Goal: Navigation & Orientation: Find specific page/section

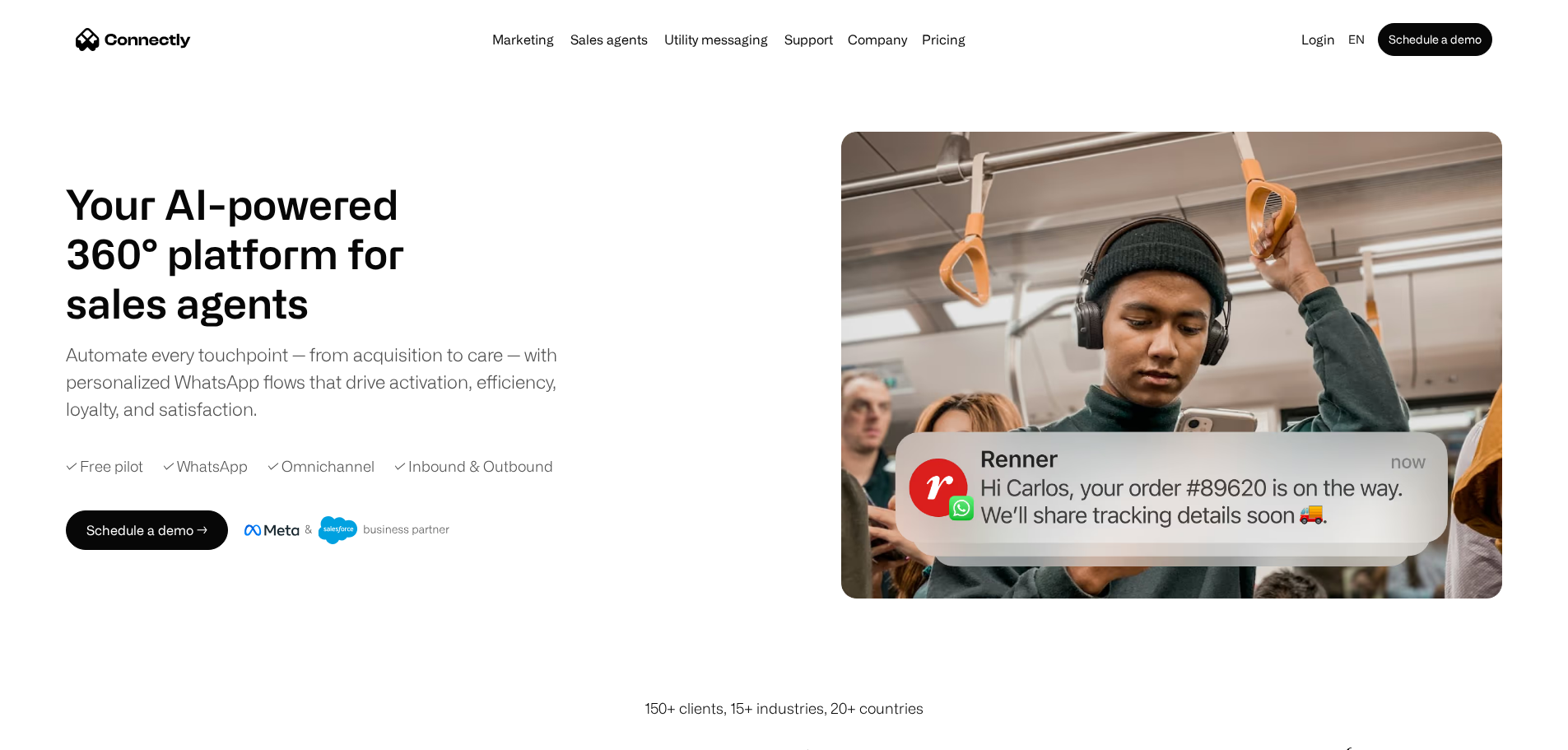
click at [260, 226] on h1 "Your AI-powered 360° platform for" at bounding box center [254, 228] width 378 height 99
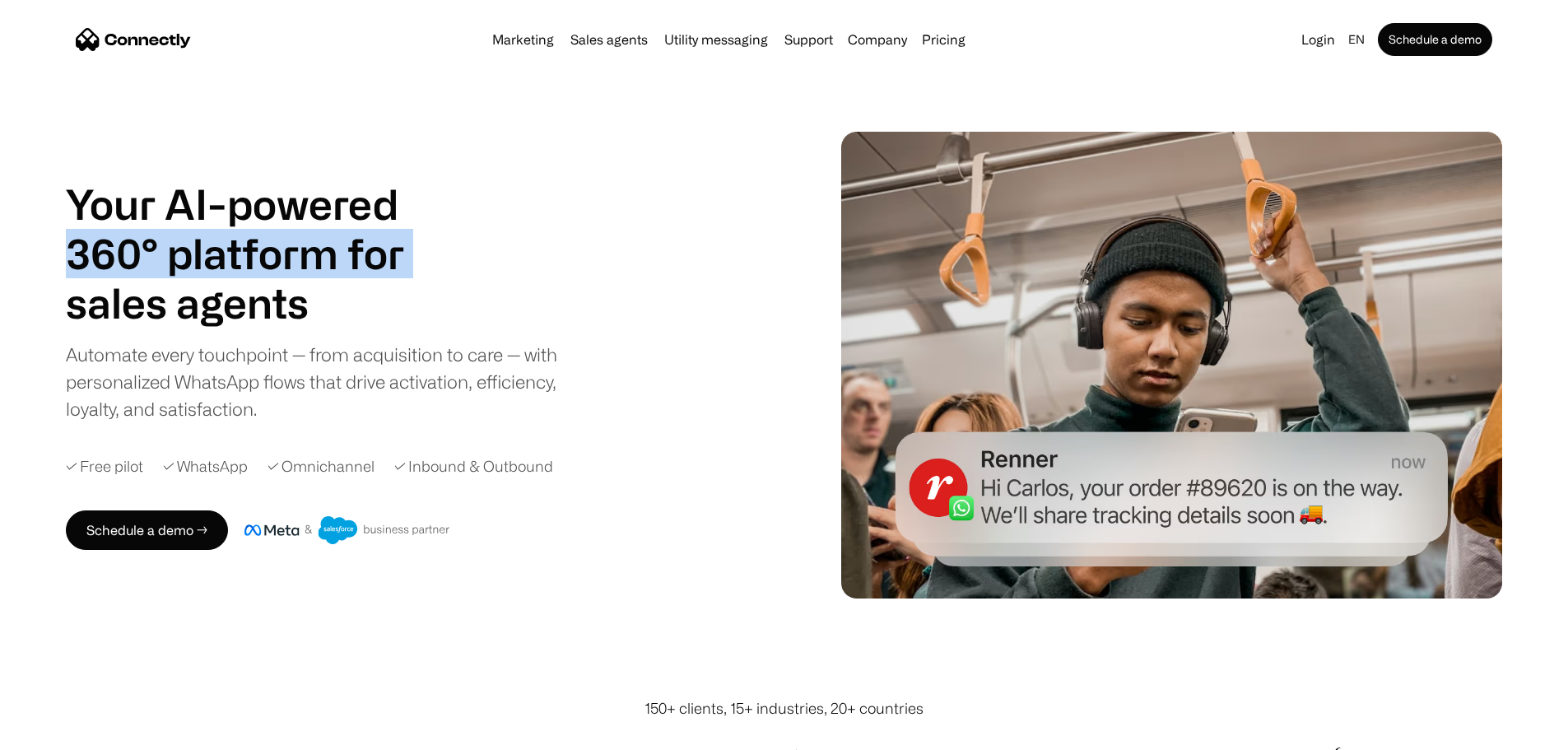
click at [260, 226] on h1 "Your AI-powered 360° platform for" at bounding box center [254, 228] width 378 height 99
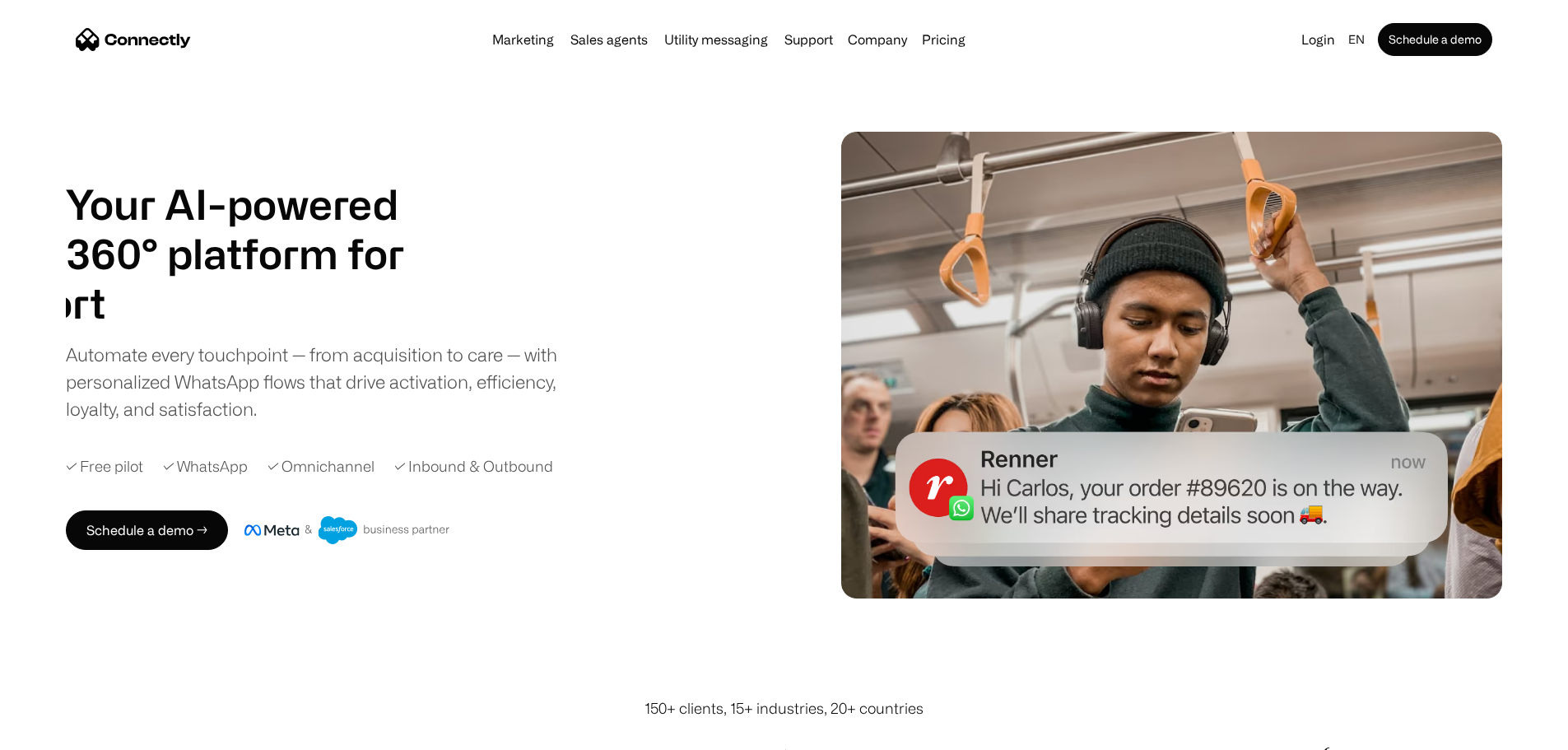
click at [282, 288] on h1 "support" at bounding box center [139, 303] width 378 height 50
click at [311, 358] on div "Automate every touchpoint — from acquisition to care — with personalized WhatsA…" at bounding box center [324, 381] width 518 height 82
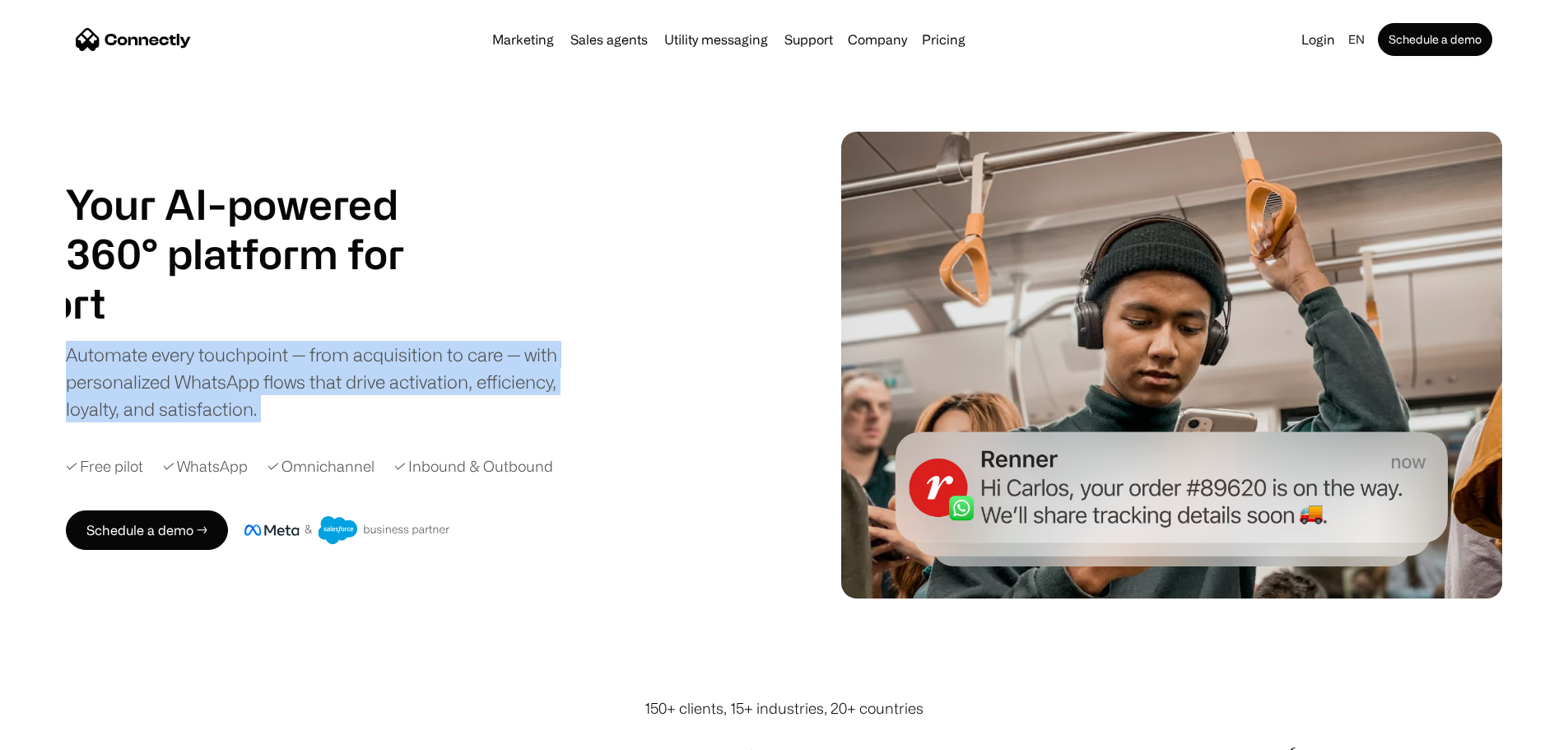
click at [311, 358] on div "Automate every touchpoint — from acquisition to care — with personalized WhatsA…" at bounding box center [324, 381] width 518 height 82
click at [344, 399] on div "Automate every touchpoint — from acquisition to care — with personalized WhatsA…" at bounding box center [324, 381] width 518 height 82
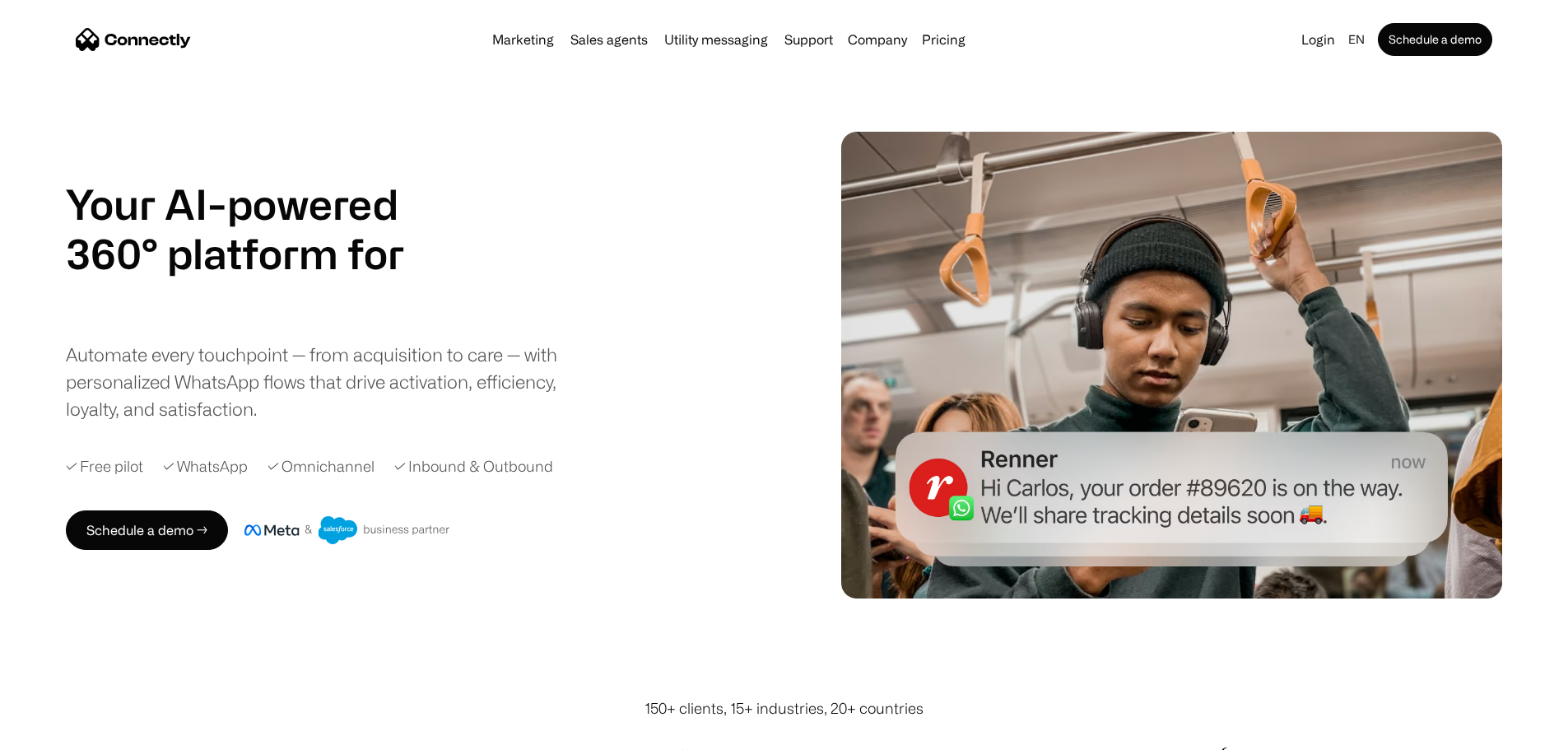
click at [282, 390] on div "Automate every touchpoint — from acquisition to care — with personalized WhatsA…" at bounding box center [324, 381] width 518 height 82
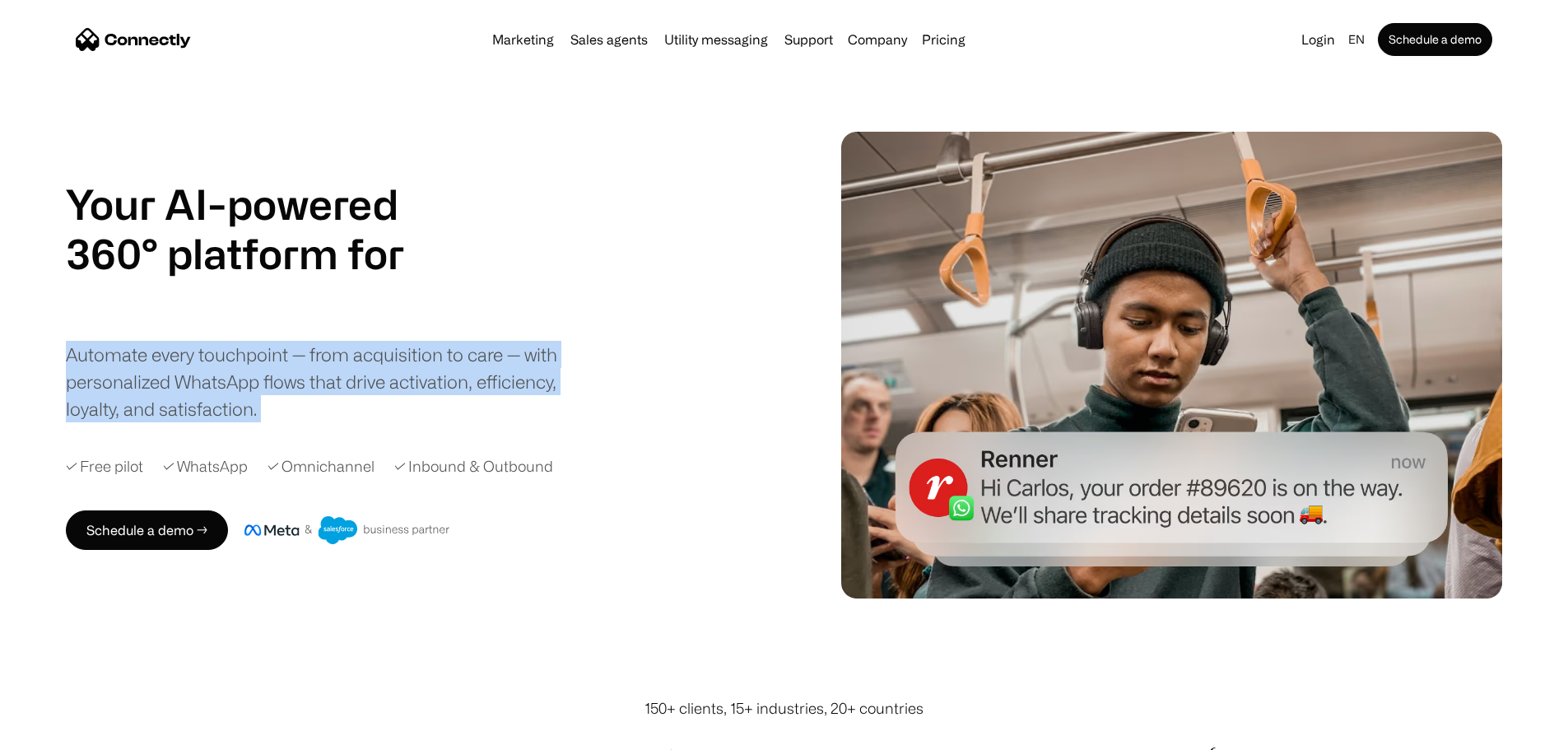
click at [282, 390] on div "Automate every touchpoint — from acquisition to care — with personalized WhatsA…" at bounding box center [324, 381] width 518 height 82
click at [546, 383] on div "Automate every touchpoint — from acquisition to care — with personalized WhatsA…" at bounding box center [324, 381] width 518 height 82
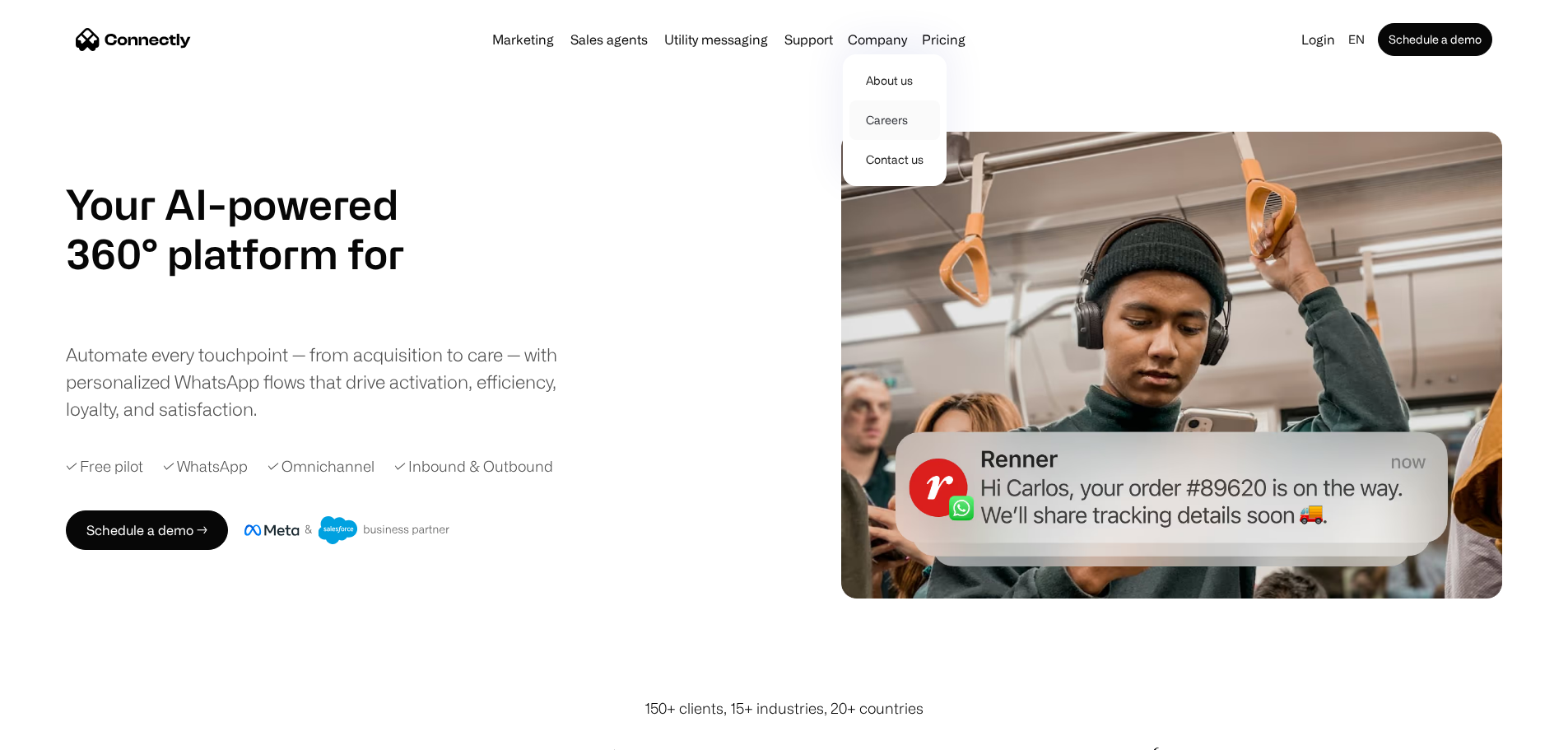
click at [886, 128] on link "Careers" at bounding box center [894, 120] width 90 height 40
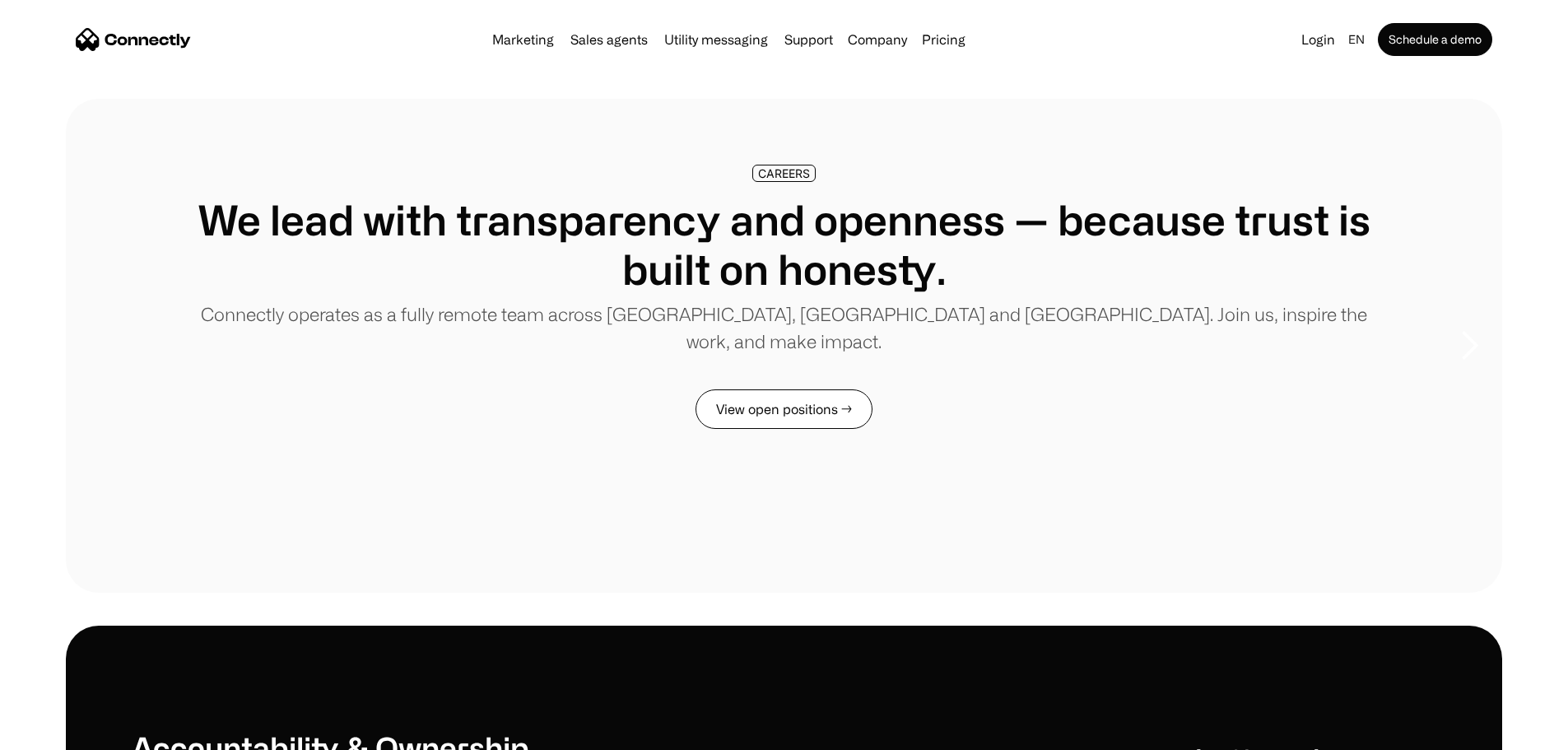
click at [811, 429] on link "View open positions →" at bounding box center [784, 409] width 177 height 40
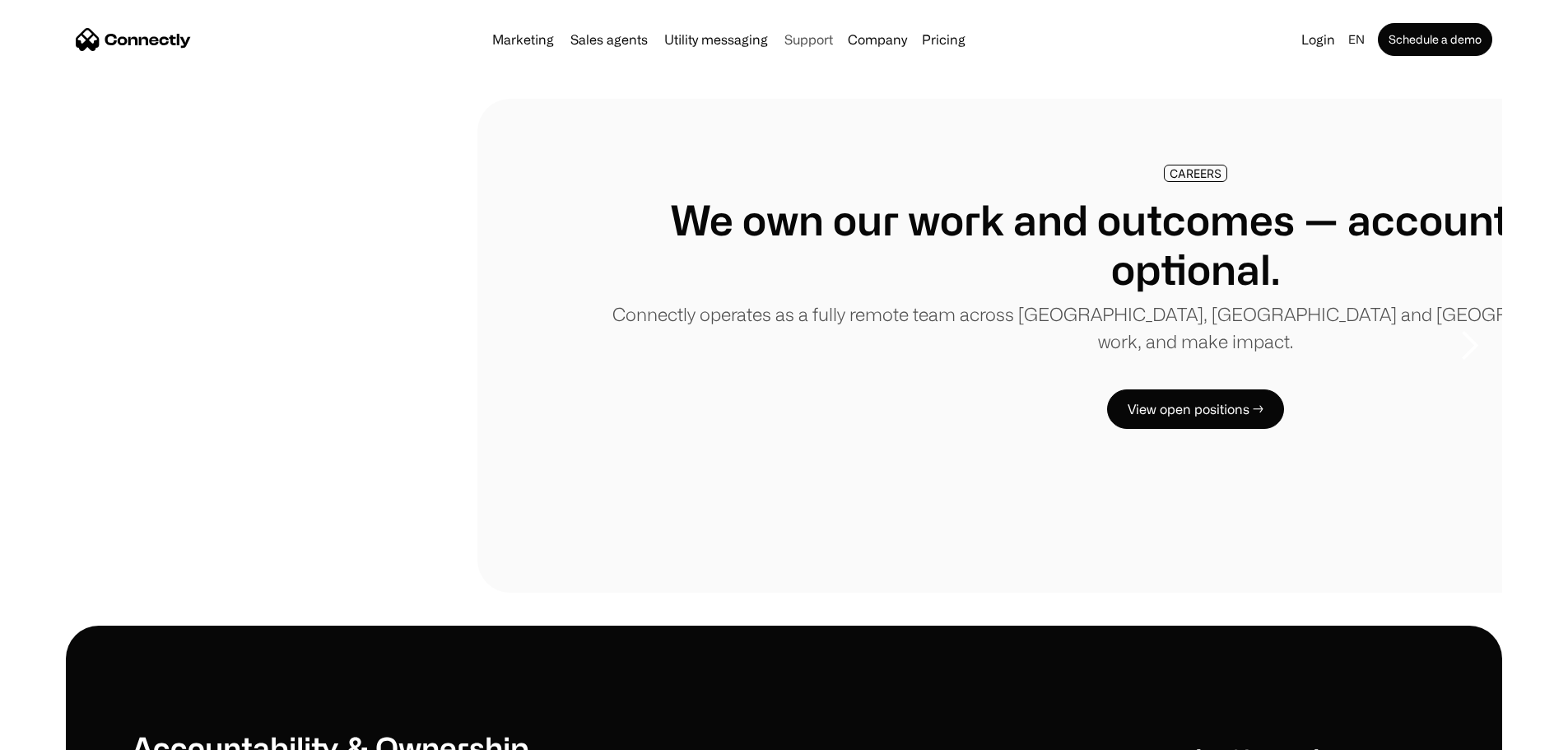
click at [812, 38] on link "Support" at bounding box center [808, 40] width 62 height 13
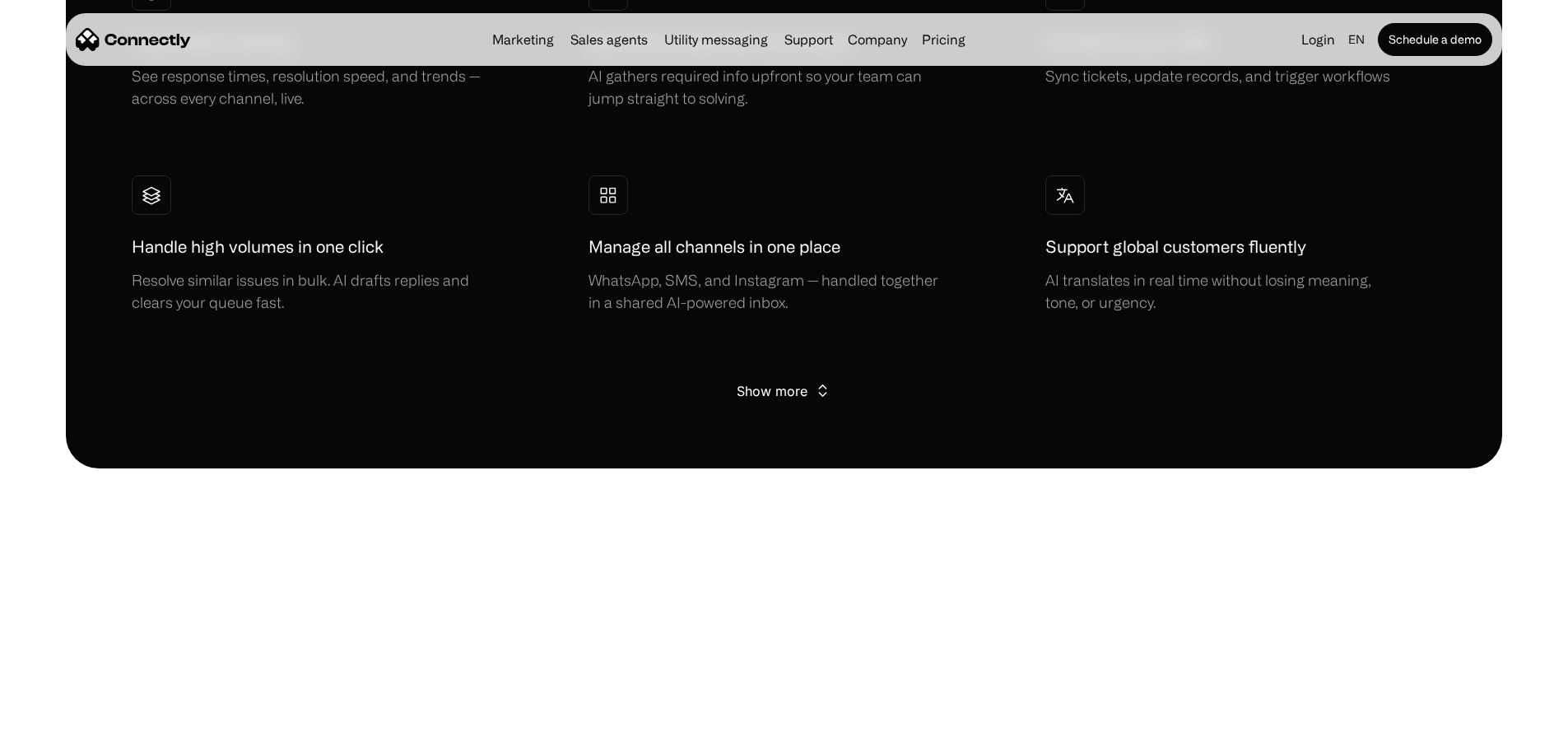
scroll to position [3539, 0]
